Goal: Find specific page/section: Find specific page/section

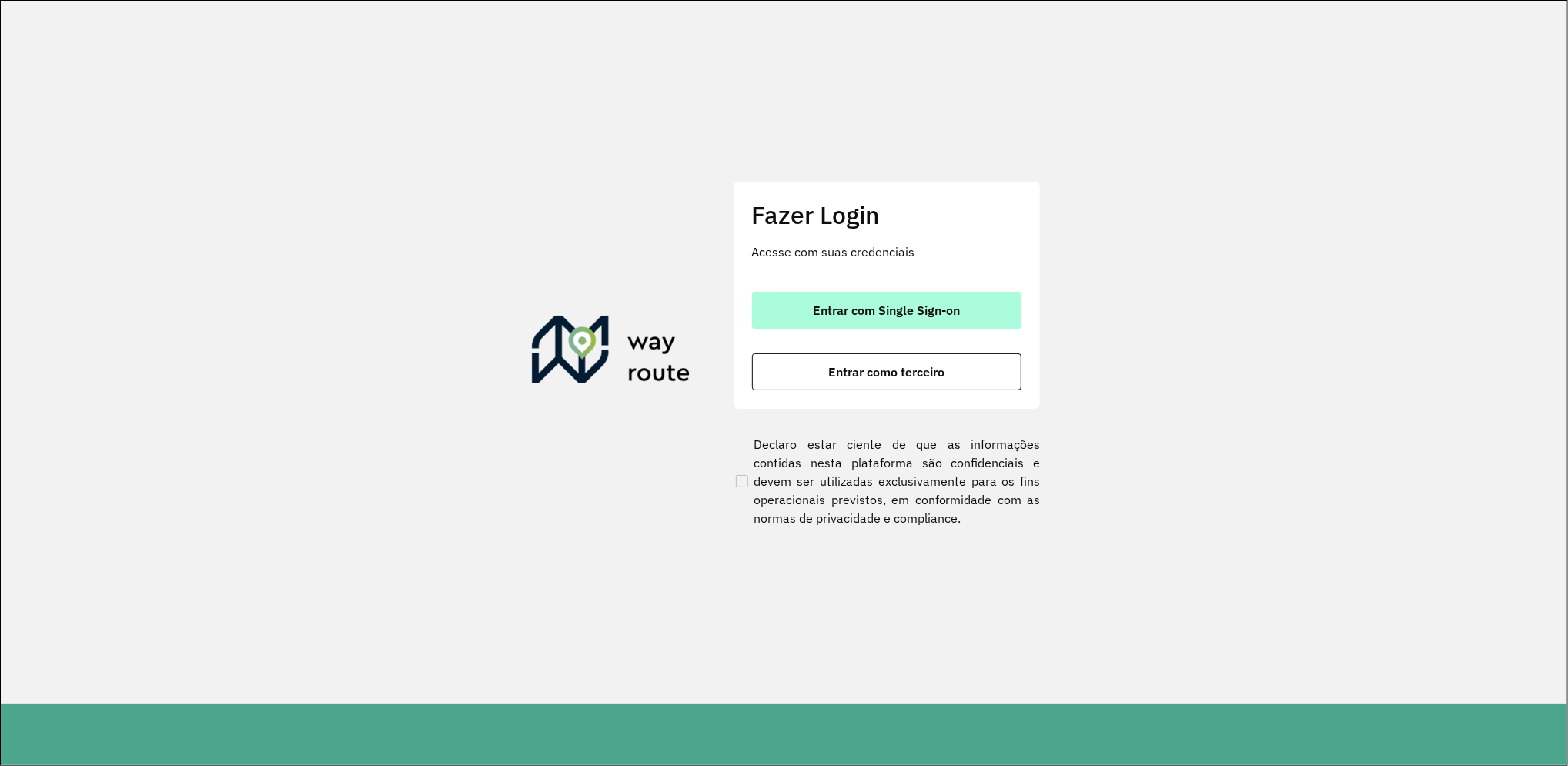
click at [869, 308] on span "Entrar com Single Sign-on" at bounding box center [886, 310] width 147 height 12
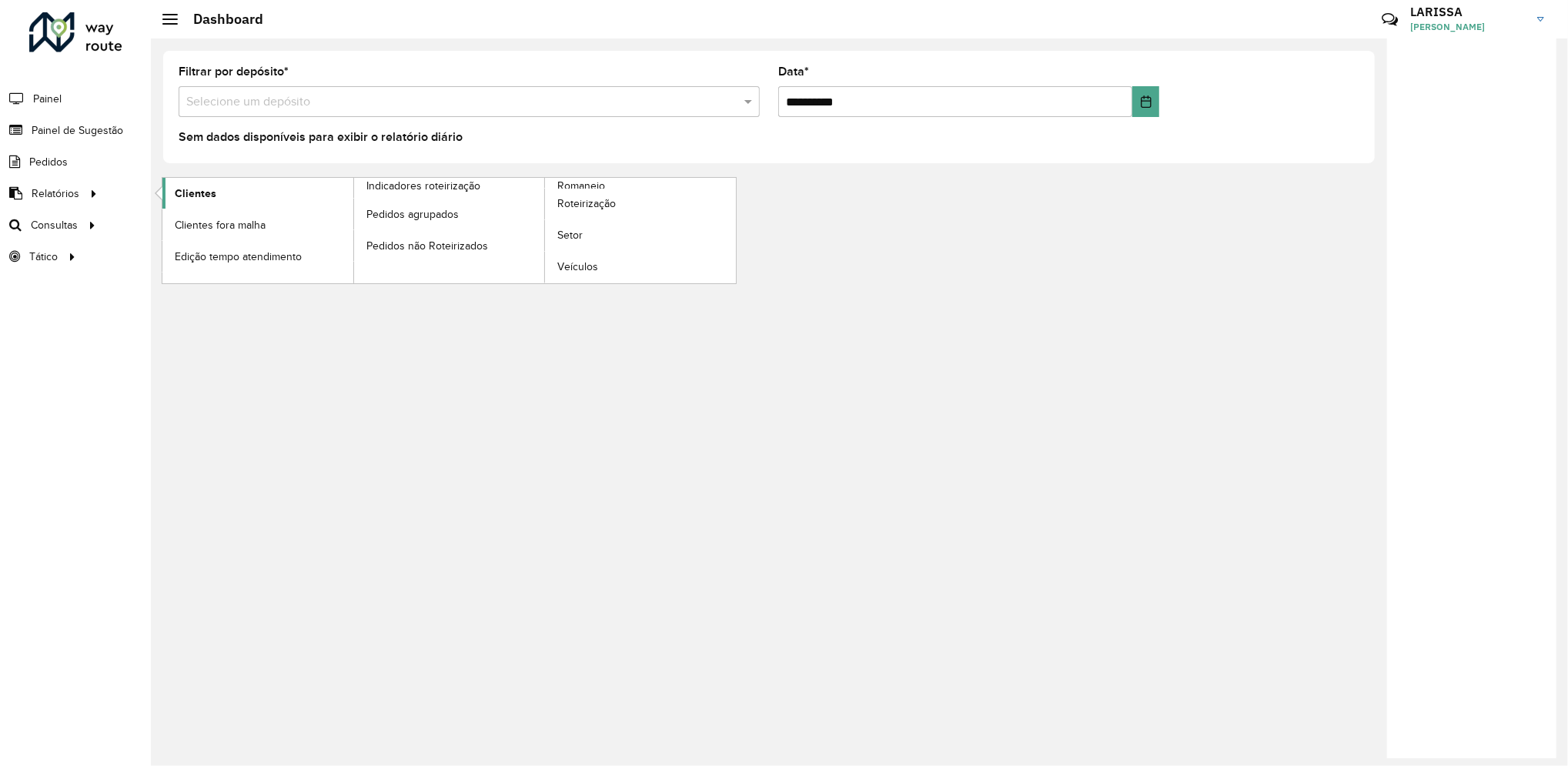
click at [214, 179] on link "Clientes" at bounding box center [257, 193] width 191 height 30
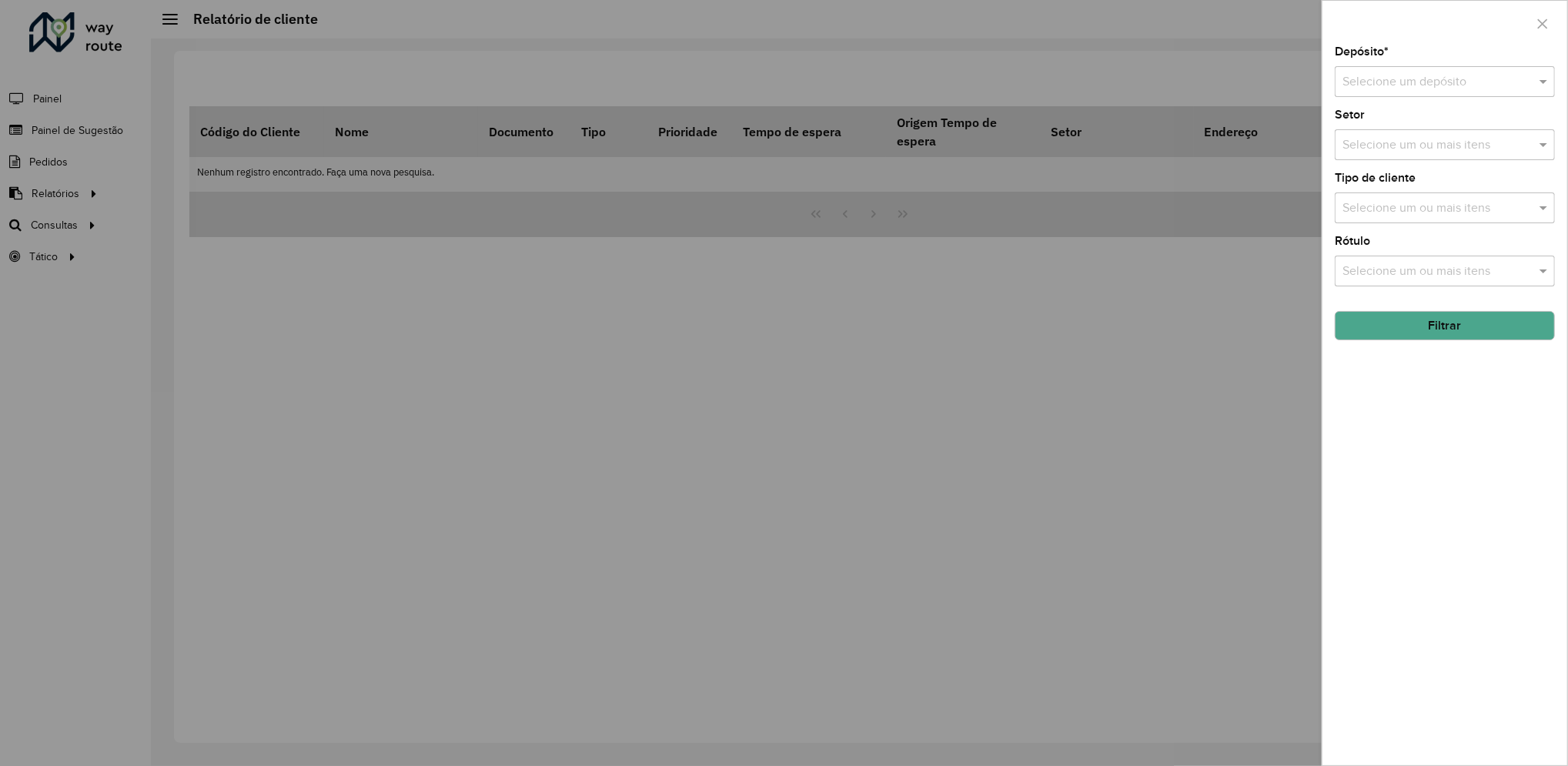
click at [1425, 98] on div "Depósito * Selecione um depósito Setor Selecione um ou mais itens Tipo de clien…" at bounding box center [1445, 406] width 245 height 719
click at [1481, 87] on input "text" at bounding box center [1429, 82] width 174 height 18
click at [1431, 140] on div "CDD Varginha" at bounding box center [1445, 153] width 218 height 27
